Goal: Information Seeking & Learning: Learn about a topic

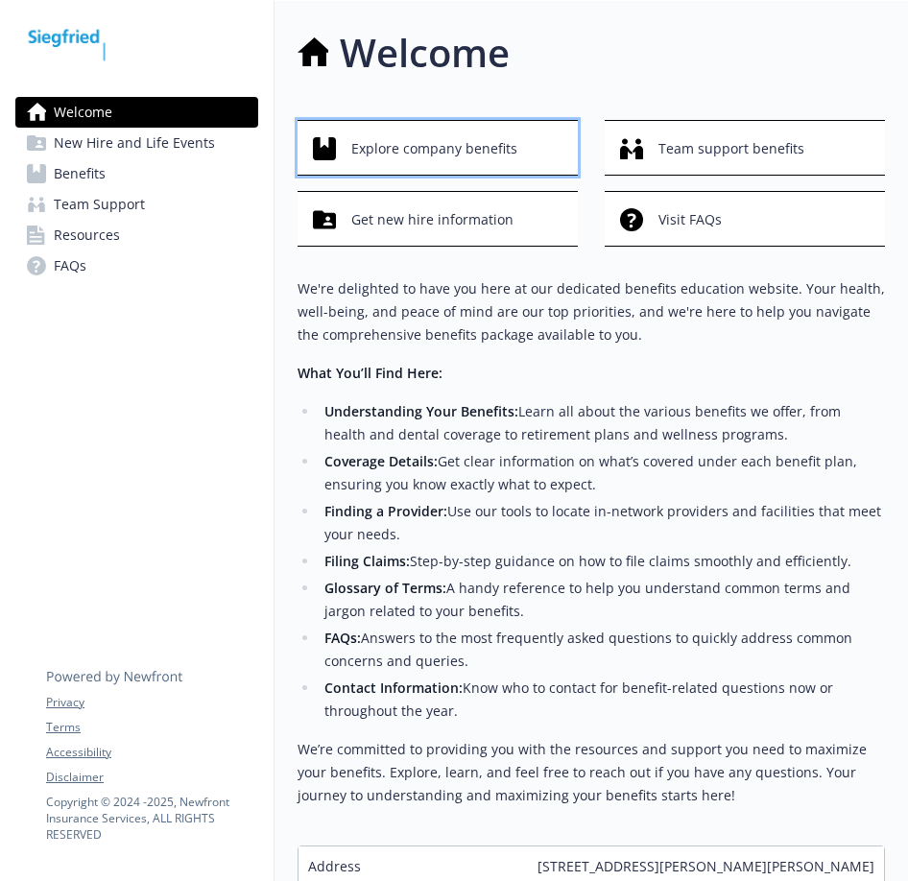
click at [427, 147] on span "Explore company benefits" at bounding box center [434, 149] width 166 height 36
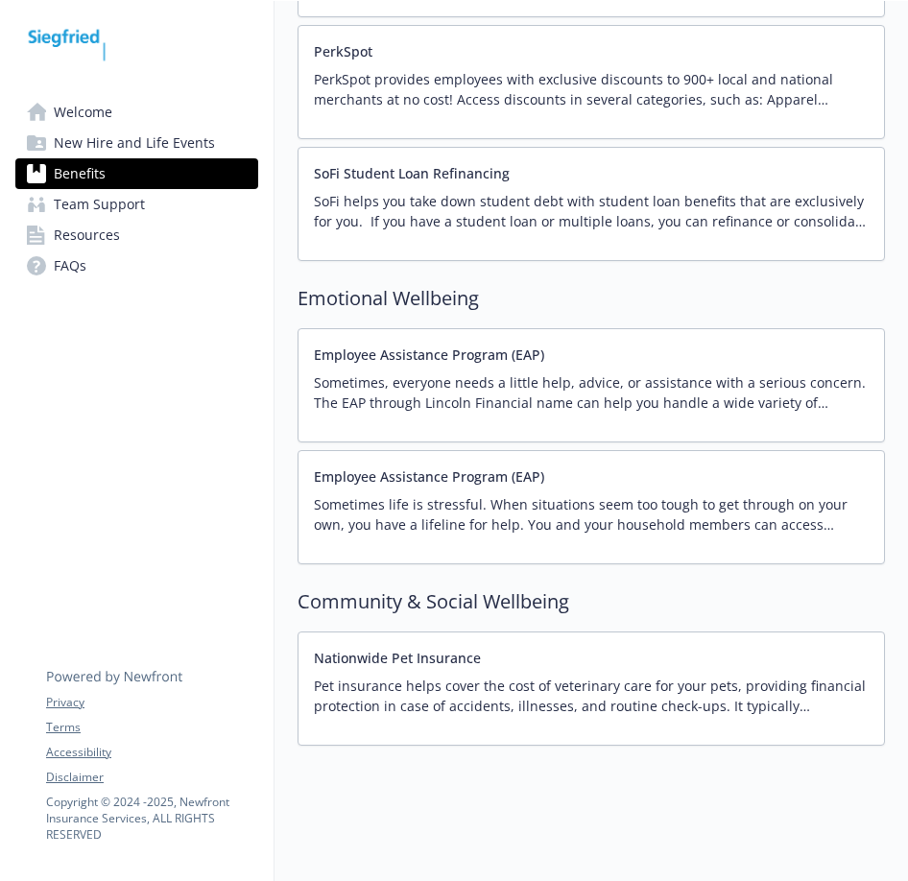
scroll to position [3366, 0]
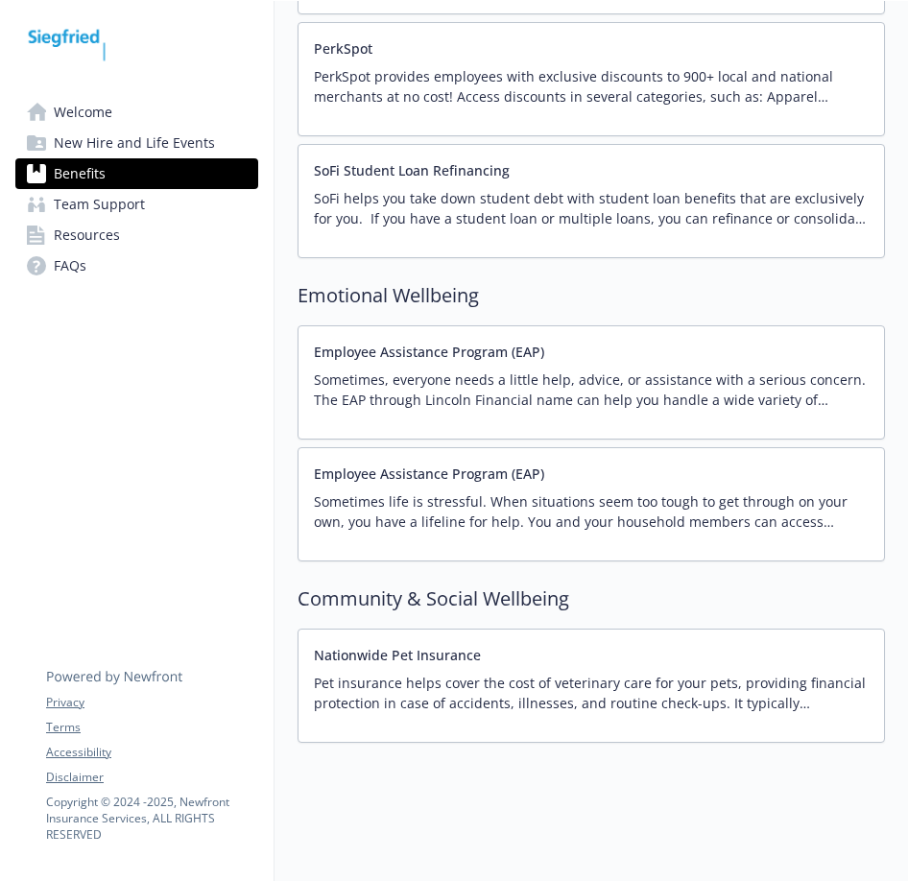
click at [460, 377] on p "Sometimes, everyone needs a little help, advice, or assistance with a serious c…" at bounding box center [591, 389] width 555 height 40
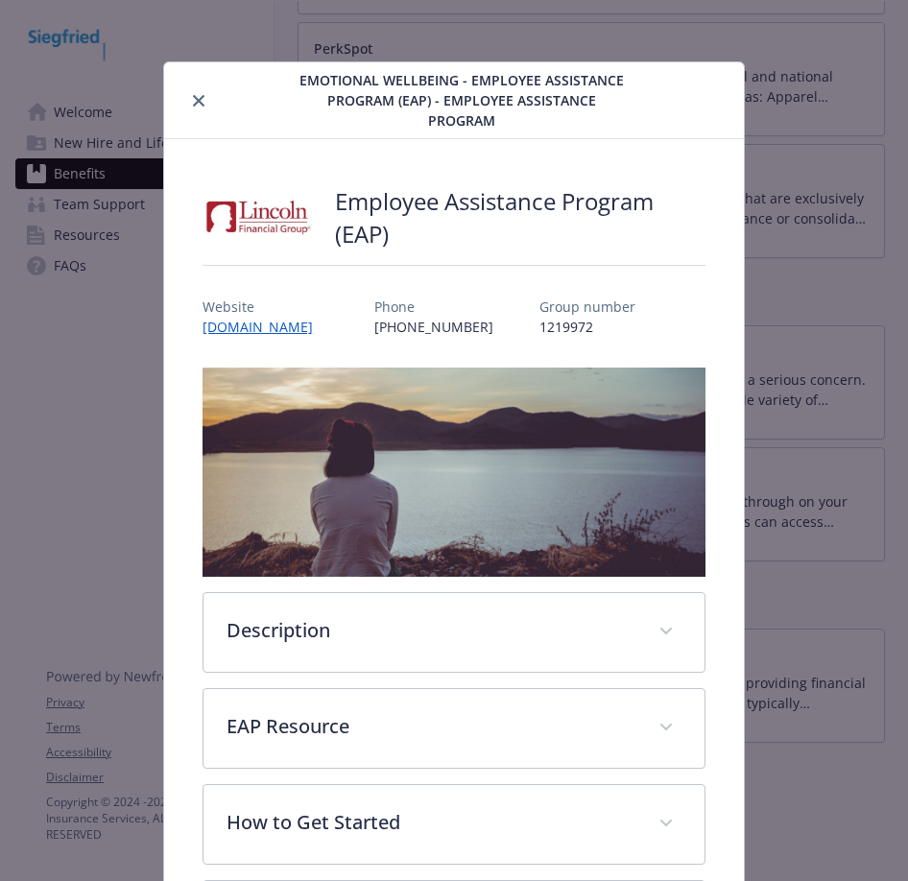
scroll to position [58, 0]
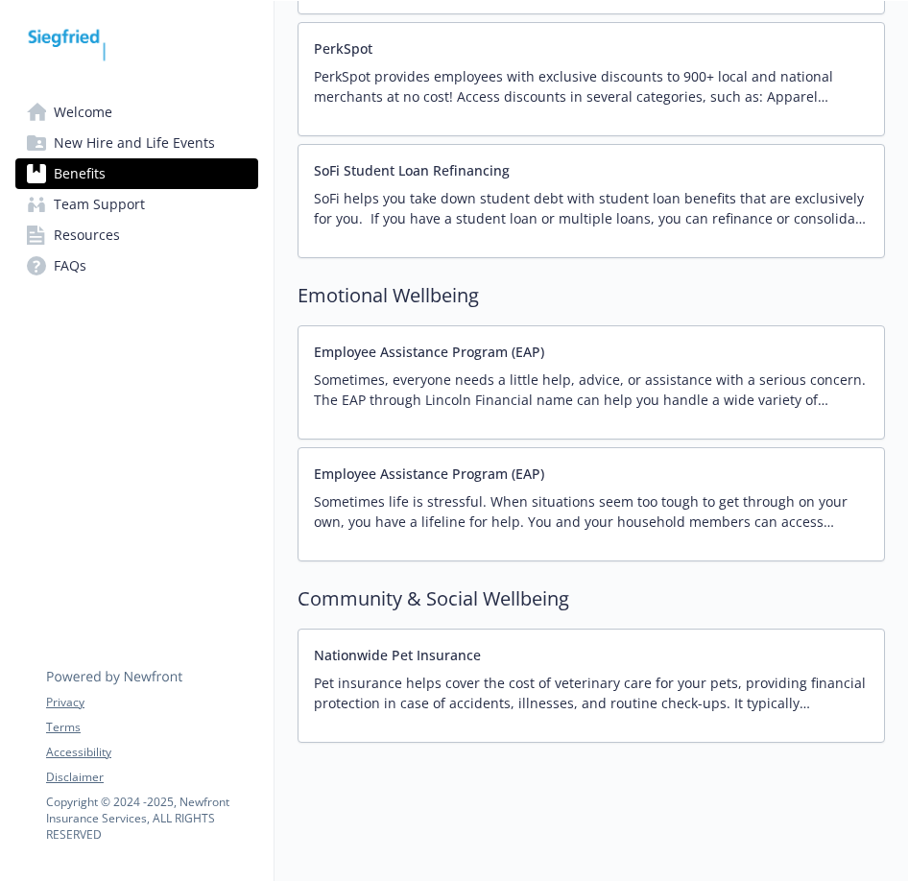
click at [453, 466] on button "Employee Assistance Program (EAP)" at bounding box center [429, 473] width 230 height 20
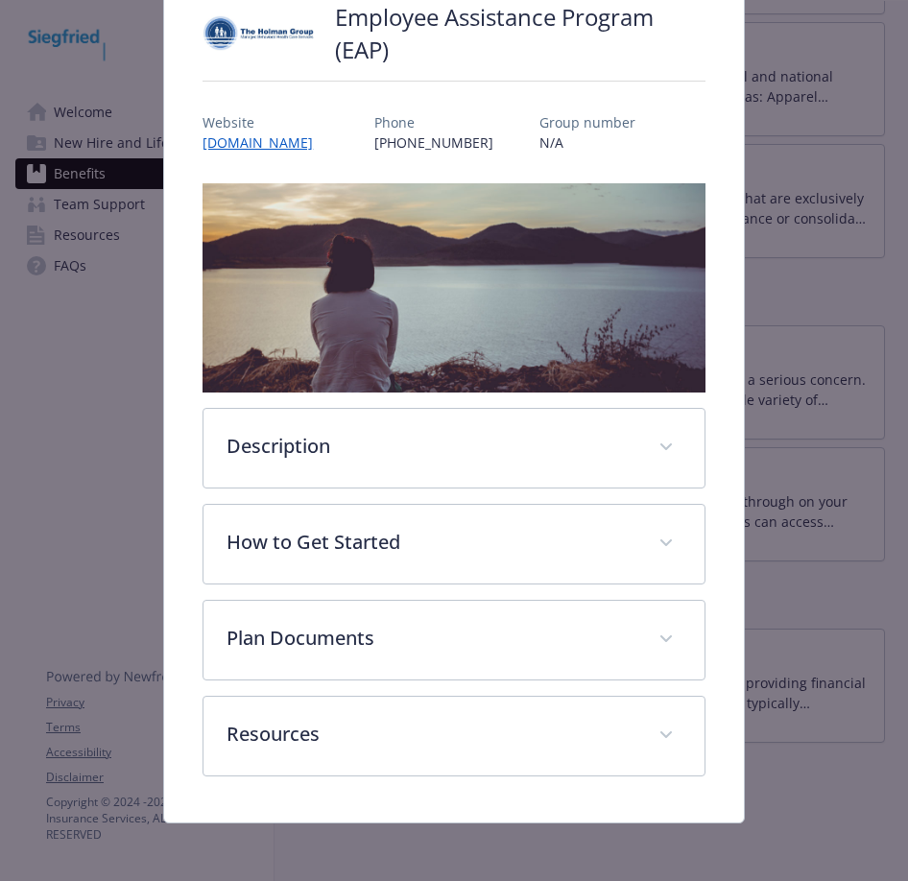
scroll to position [88, 0]
